Goal: Information Seeking & Learning: Learn about a topic

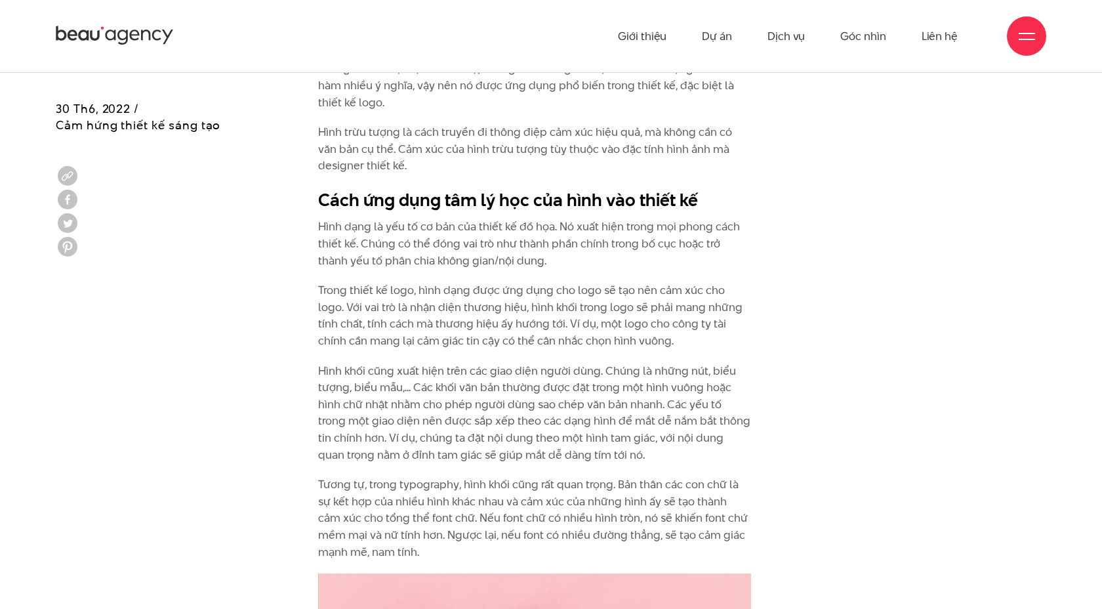
scroll to position [3303, 0]
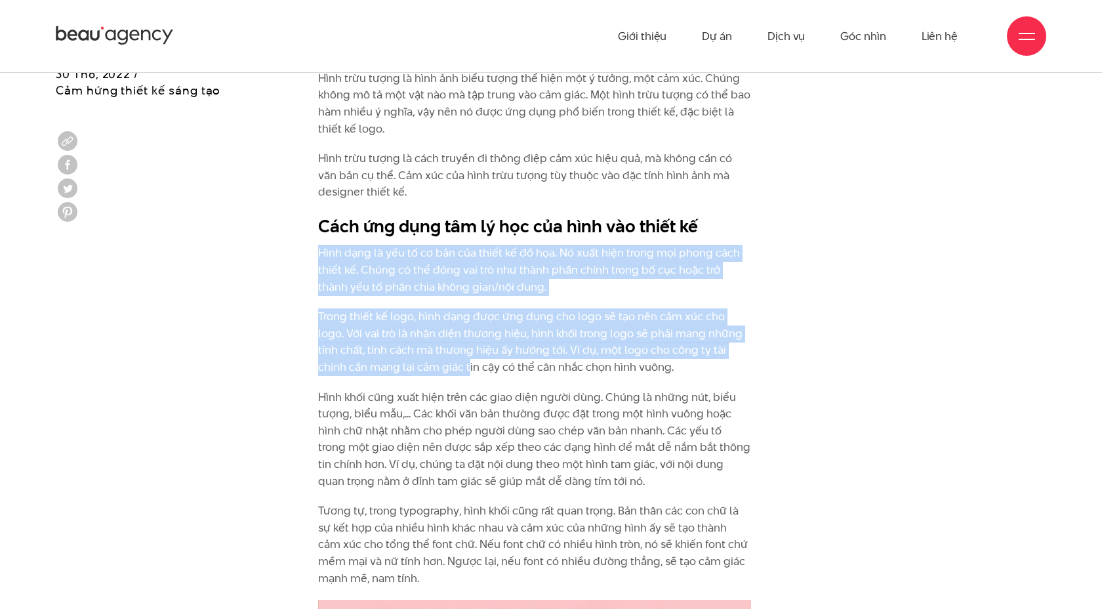
drag, startPoint x: 320, startPoint y: 258, endPoint x: 416, endPoint y: 373, distance: 149.9
click at [416, 373] on p "Trong thiết kế logo, hình dạng được ứng dụng cho logo sẽ tạo nên cảm xúc cho lo…" at bounding box center [534, 341] width 433 height 67
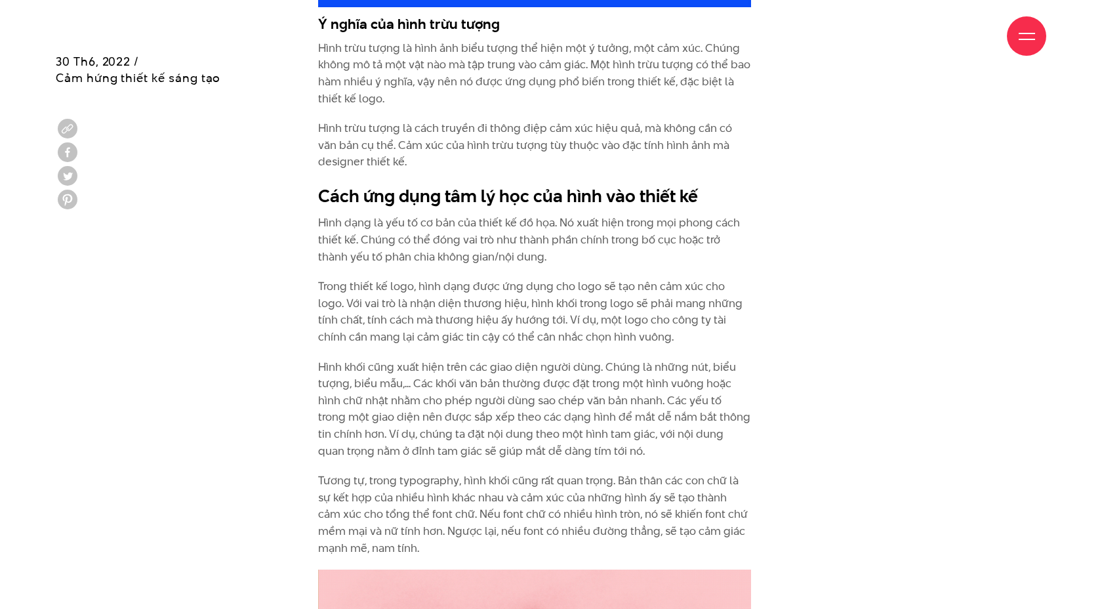
scroll to position [3336, 0]
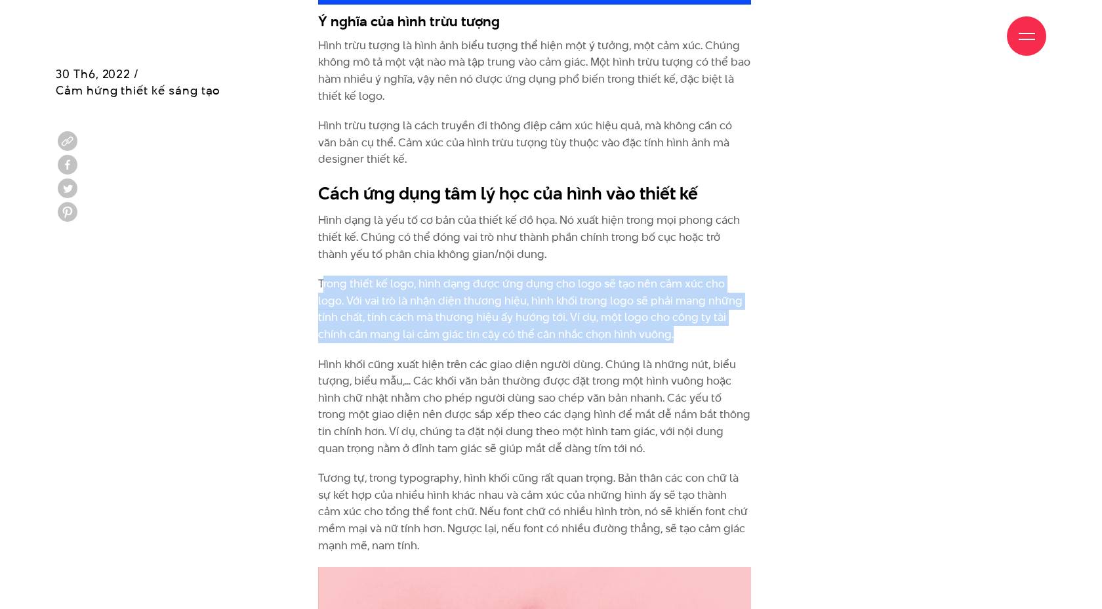
drag, startPoint x: 321, startPoint y: 282, endPoint x: 694, endPoint y: 341, distance: 377.8
click at [694, 342] on p "Trong thiết kế logo, hình dạng được ứng dụng cho logo sẽ tạo nên cảm xúc cho lo…" at bounding box center [534, 308] width 433 height 67
click at [694, 341] on p "Trong thiết kế logo, hình dạng được ứng dụng cho logo sẽ tạo nên cảm xúc cho lo…" at bounding box center [534, 308] width 433 height 67
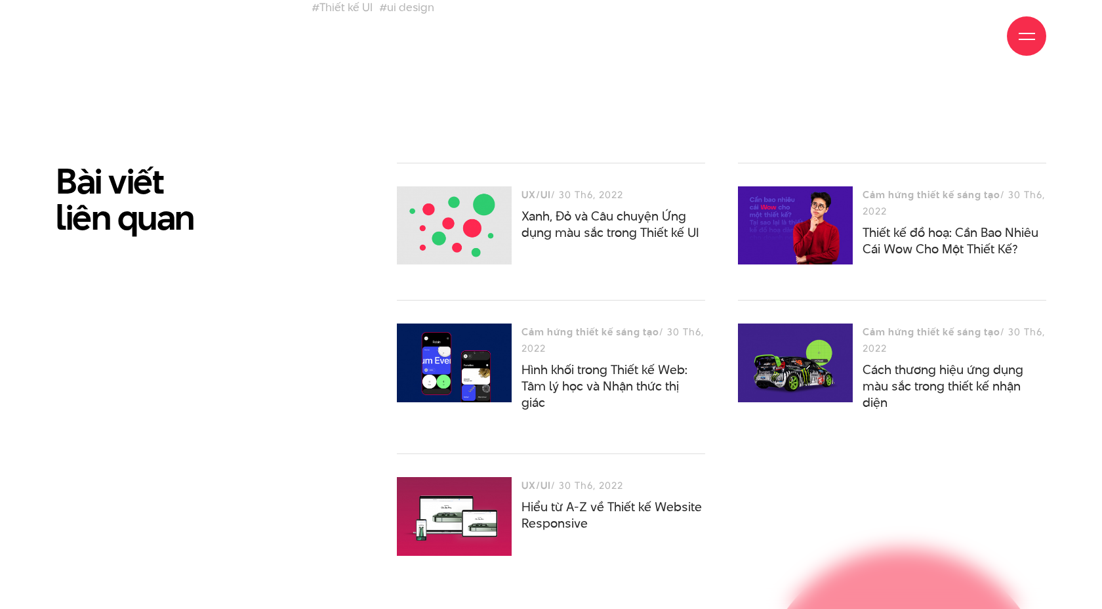
scroll to position [4251, 0]
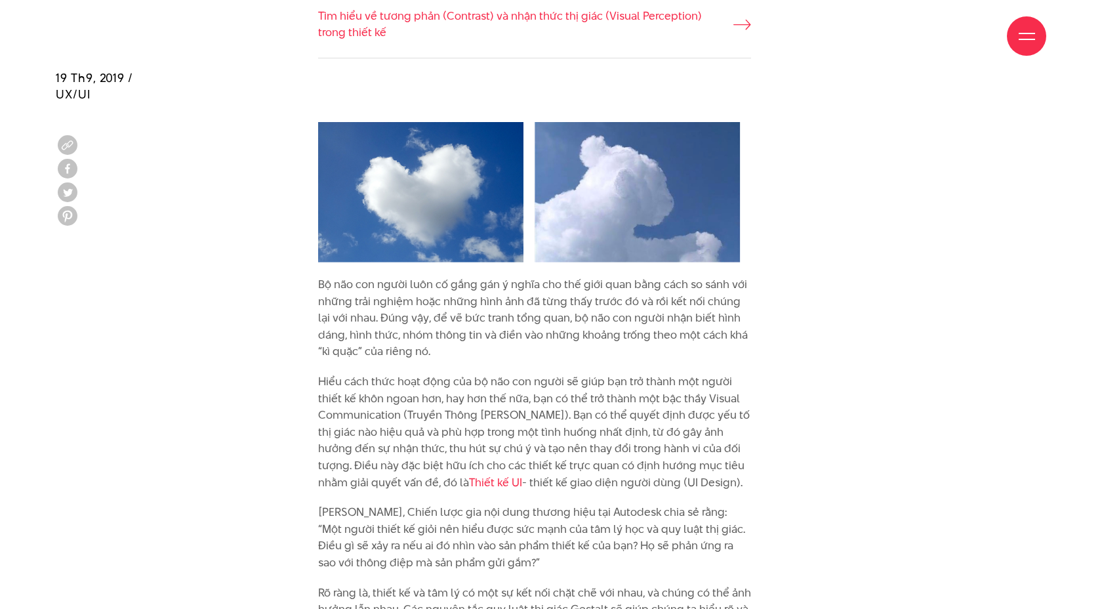
scroll to position [1476, 0]
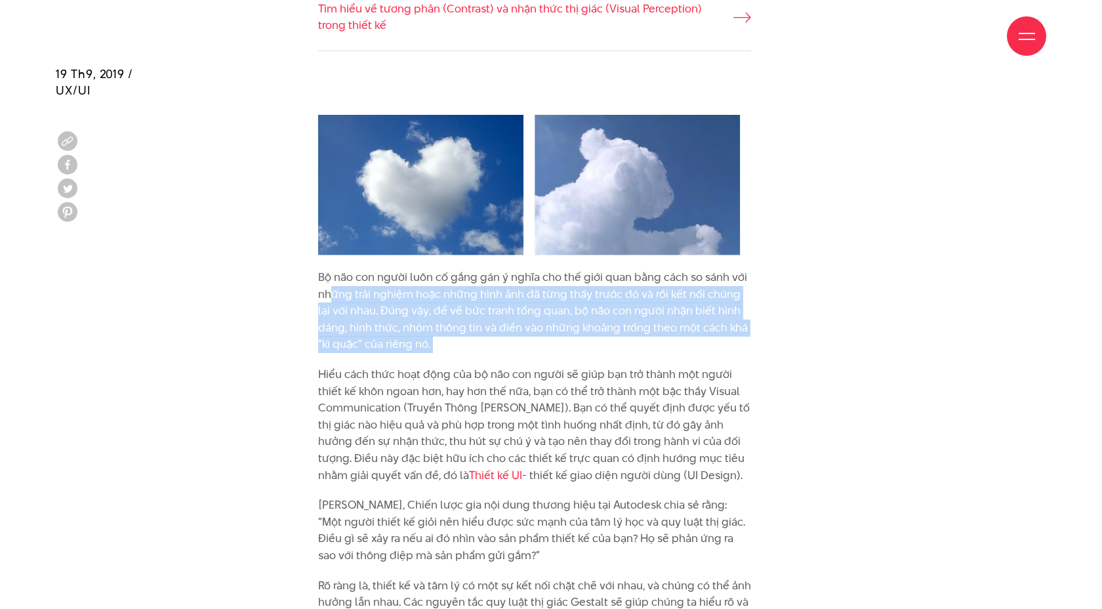
drag, startPoint x: 334, startPoint y: 301, endPoint x: 342, endPoint y: 361, distance: 60.8
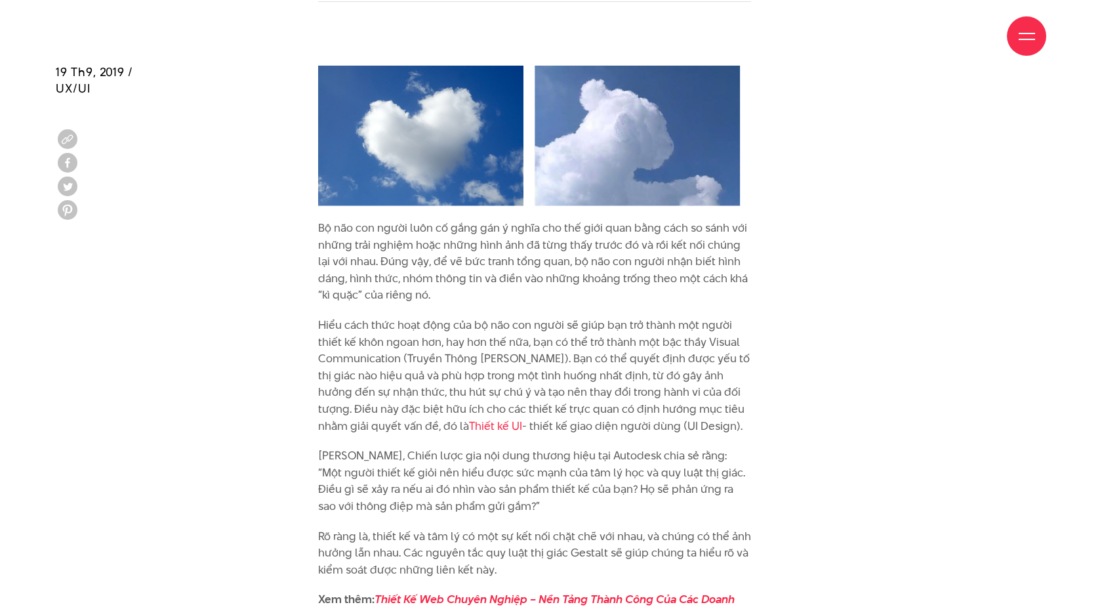
scroll to position [1534, 0]
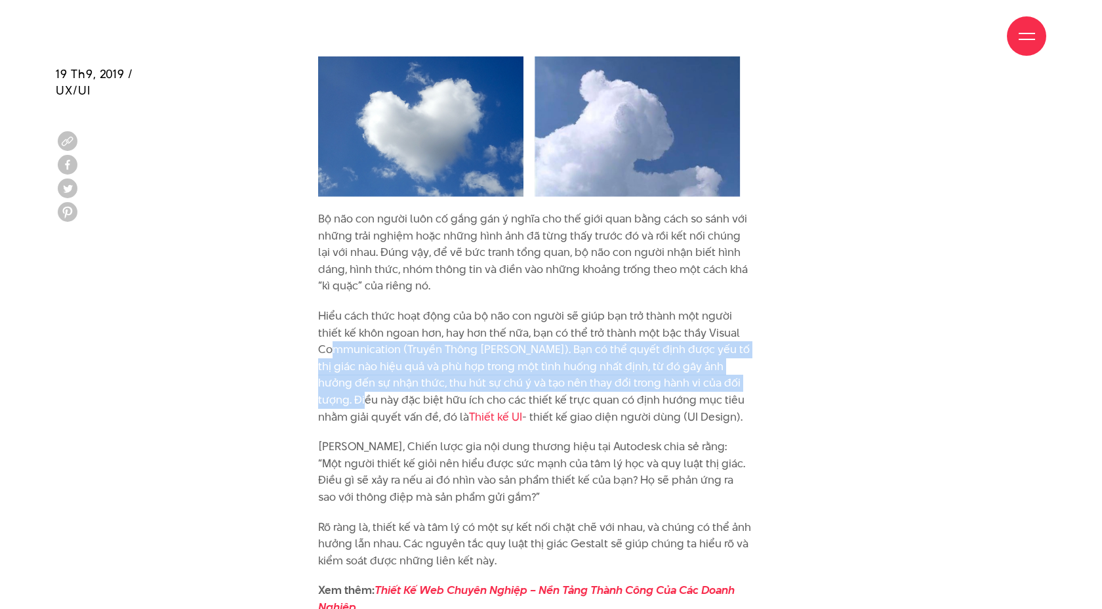
drag, startPoint x: 333, startPoint y: 352, endPoint x: 332, endPoint y: 393, distance: 41.3
click at [332, 393] on p "Hiểu cách thức hoạt động của bộ não con người sẽ giúp bạn trở thành một người t…" at bounding box center [534, 366] width 433 height 117
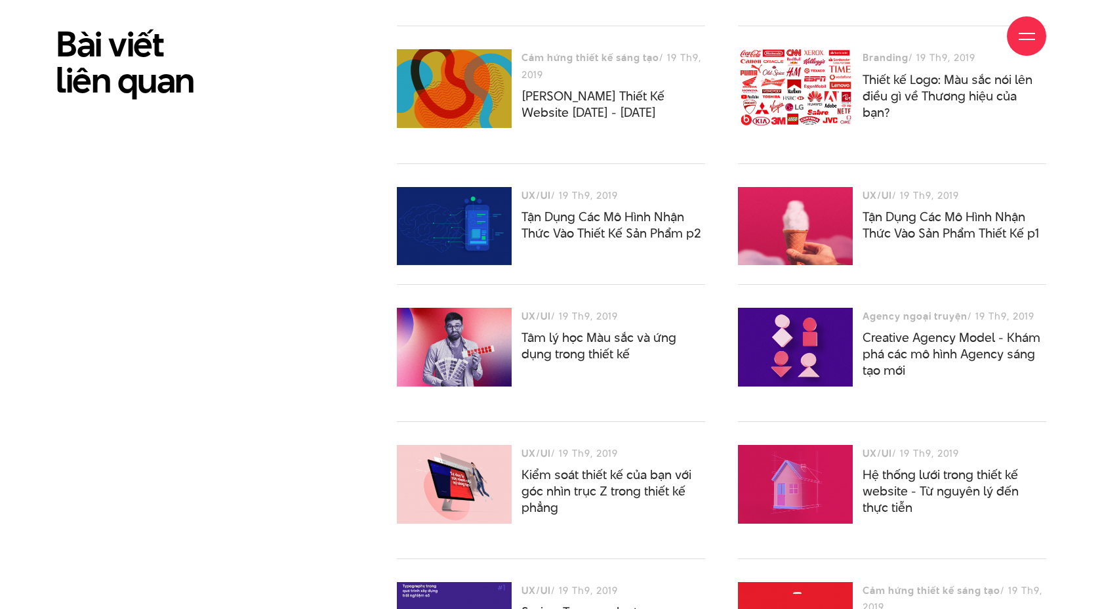
scroll to position [10163, 0]
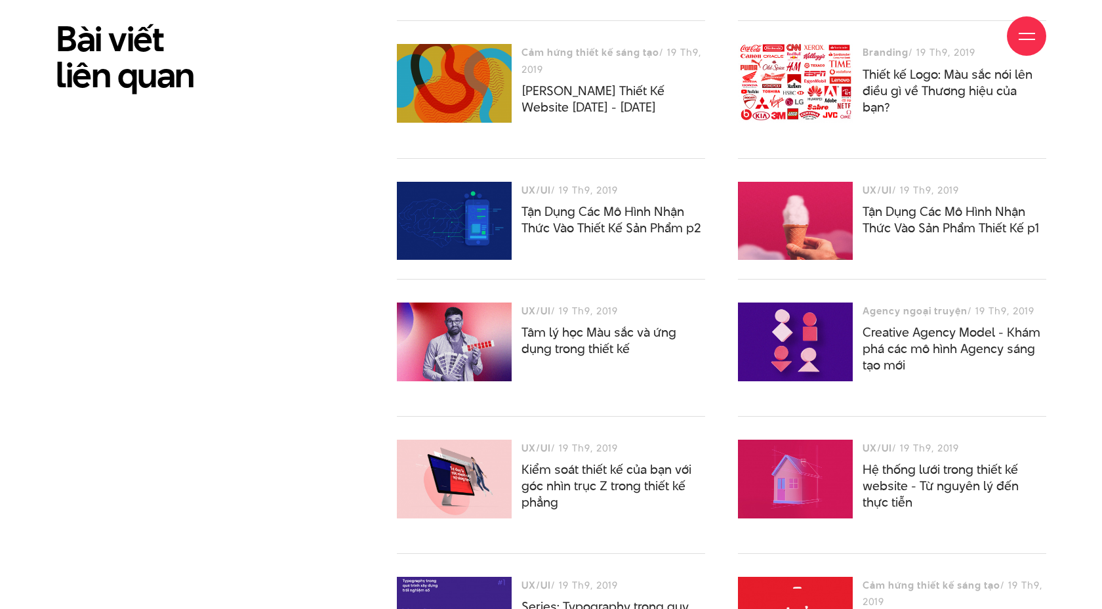
click at [306, 401] on div "Bài viết liên quan Cảm hứng thiết kế sáng tạo / 19 Th9, 2019 Xu Hướng Thiết Kế …" at bounding box center [550, 431] width 1023 height 823
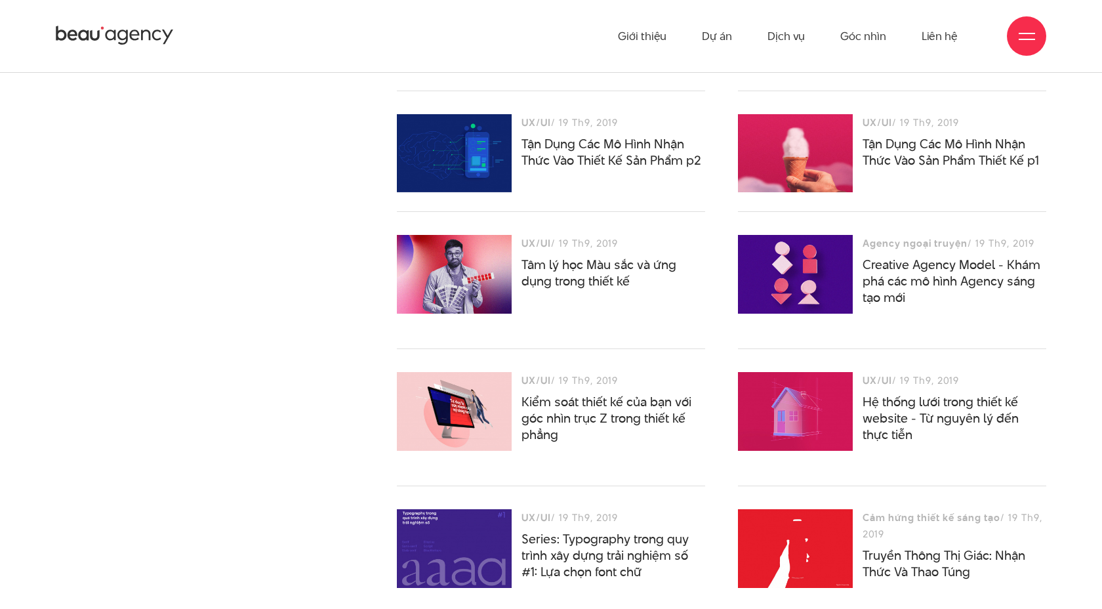
scroll to position [10229, 0]
